Goal: Task Accomplishment & Management: Use online tool/utility

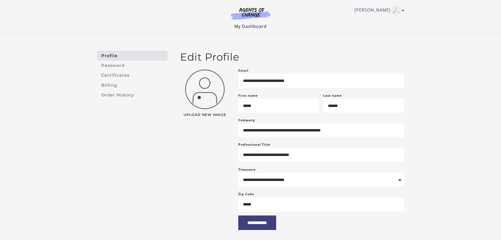
click at [256, 27] on link "My Dashboard" at bounding box center [250, 26] width 32 height 6
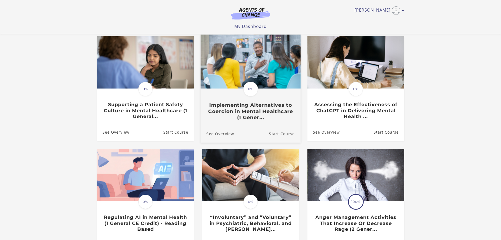
scroll to position [130, 0]
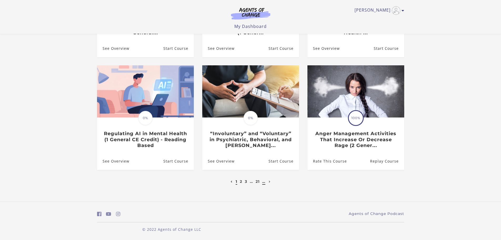
click at [263, 181] on link "…" at bounding box center [263, 181] width 3 height 5
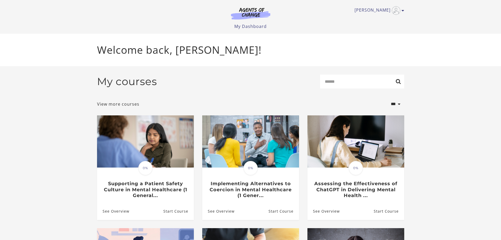
click at [261, 15] on img at bounding box center [250, 13] width 51 height 12
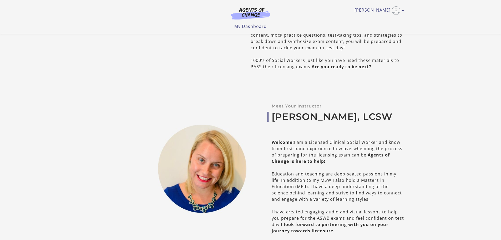
scroll to position [132, 0]
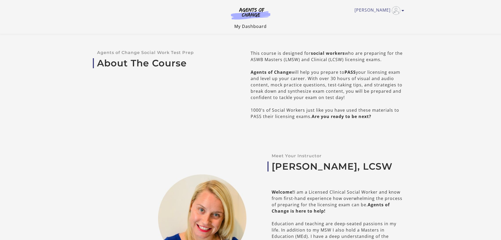
click at [241, 26] on link "My Dashboard" at bounding box center [250, 26] width 32 height 6
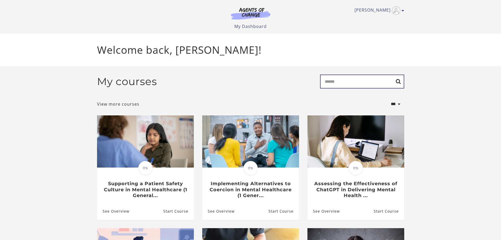
click at [334, 85] on input "Search" at bounding box center [362, 81] width 84 height 14
type input "******"
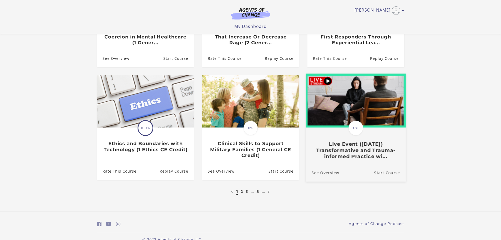
scroll to position [132, 0]
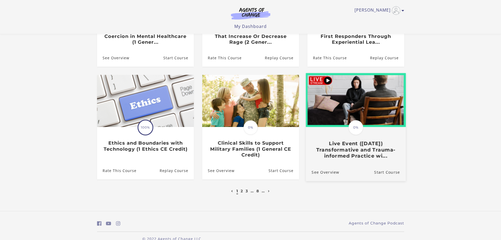
click at [351, 153] on h3 "Live Event (10/4/25) Transformative and Trauma-informed Practice wi..." at bounding box center [355, 149] width 88 height 18
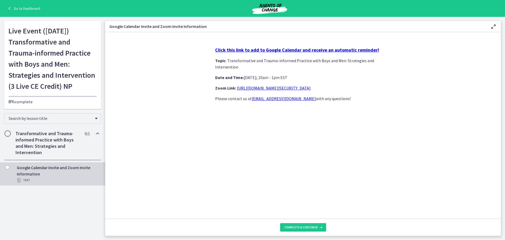
click at [279, 90] on link "[URL][DOMAIN_NAME][SECURITY_DATA]" at bounding box center [274, 87] width 74 height 5
click at [196, 143] on section "Click this link to add to Google Calendar and receive an automatic reminder! To…" at bounding box center [303, 125] width 396 height 186
